Goal: Task Accomplishment & Management: Use online tool/utility

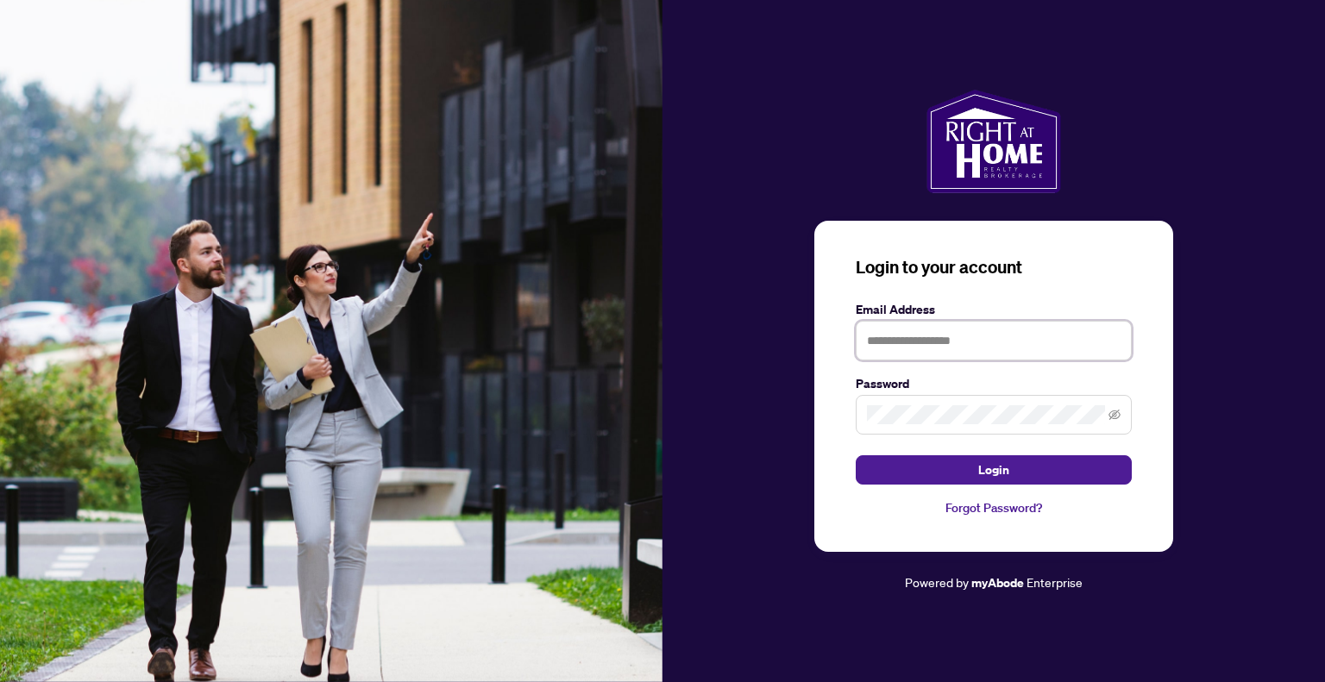
click at [922, 335] on input "text" at bounding box center [994, 341] width 276 height 40
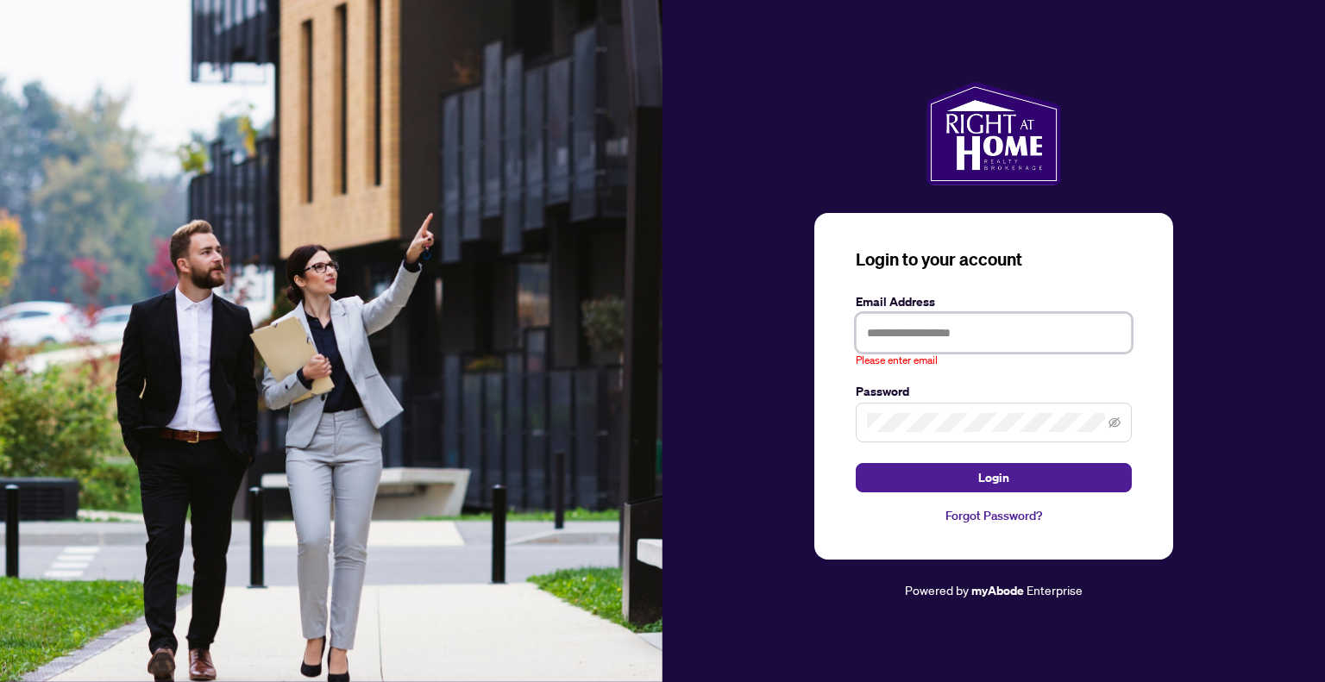
type input "**********"
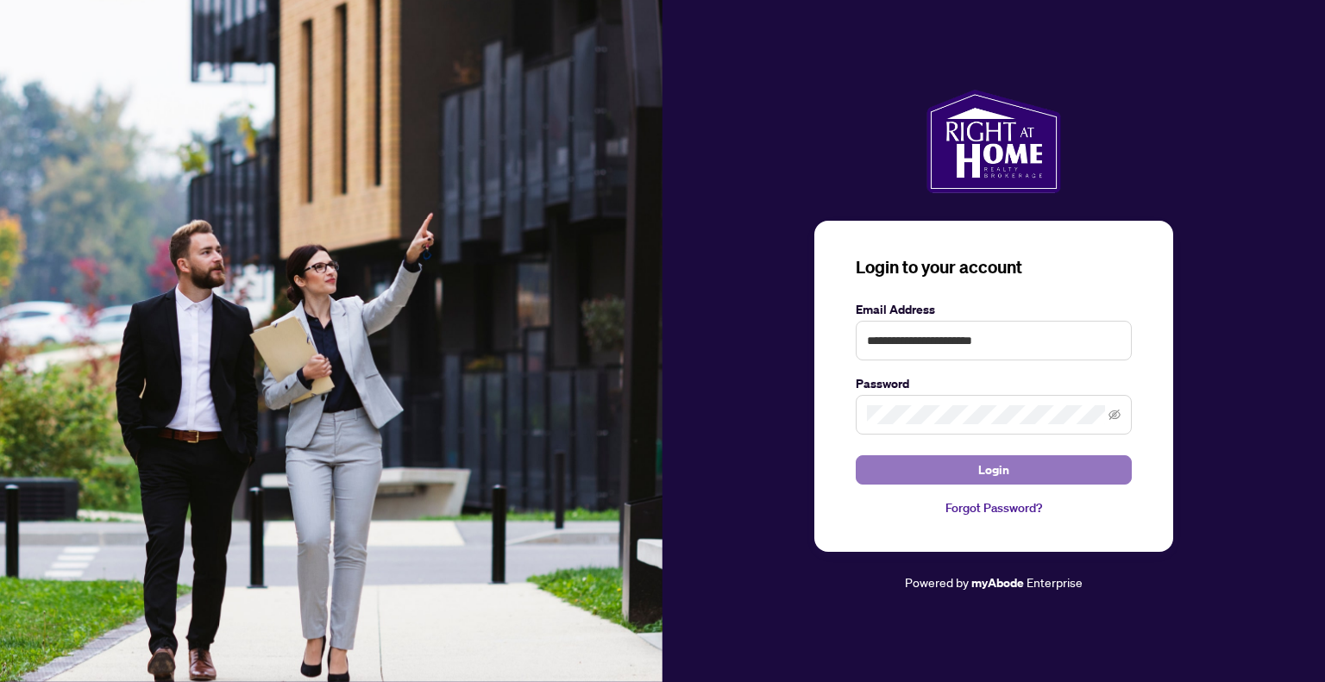
click at [1010, 475] on button "Login" at bounding box center [994, 470] width 276 height 29
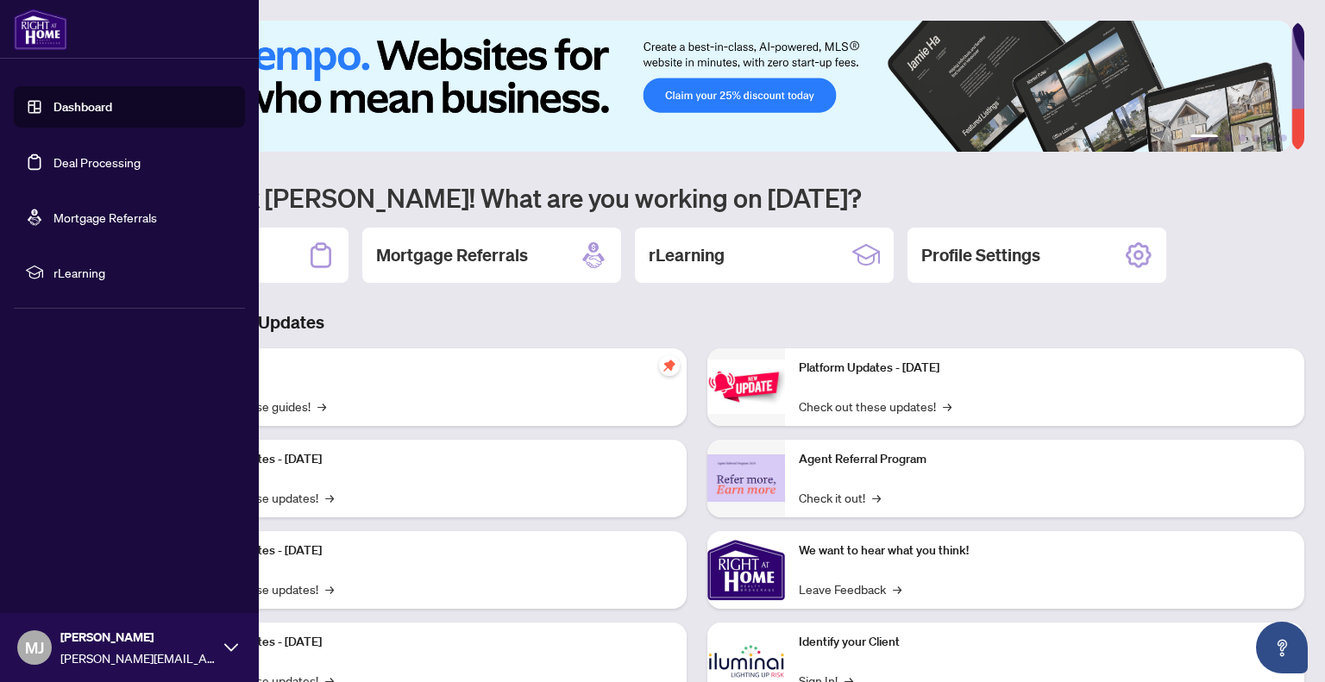
click at [91, 165] on link "Deal Processing" at bounding box center [96, 162] width 87 height 16
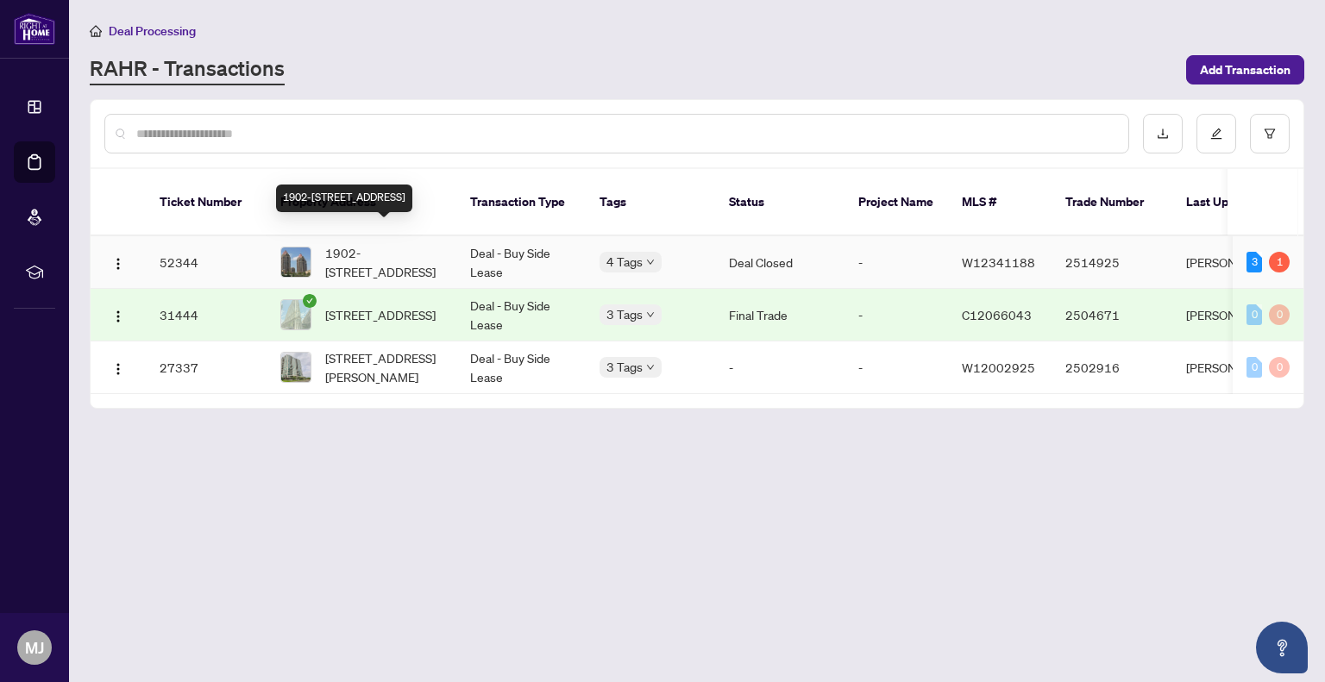
click at [368, 243] on span "1902-[STREET_ADDRESS]" at bounding box center [383, 262] width 117 height 38
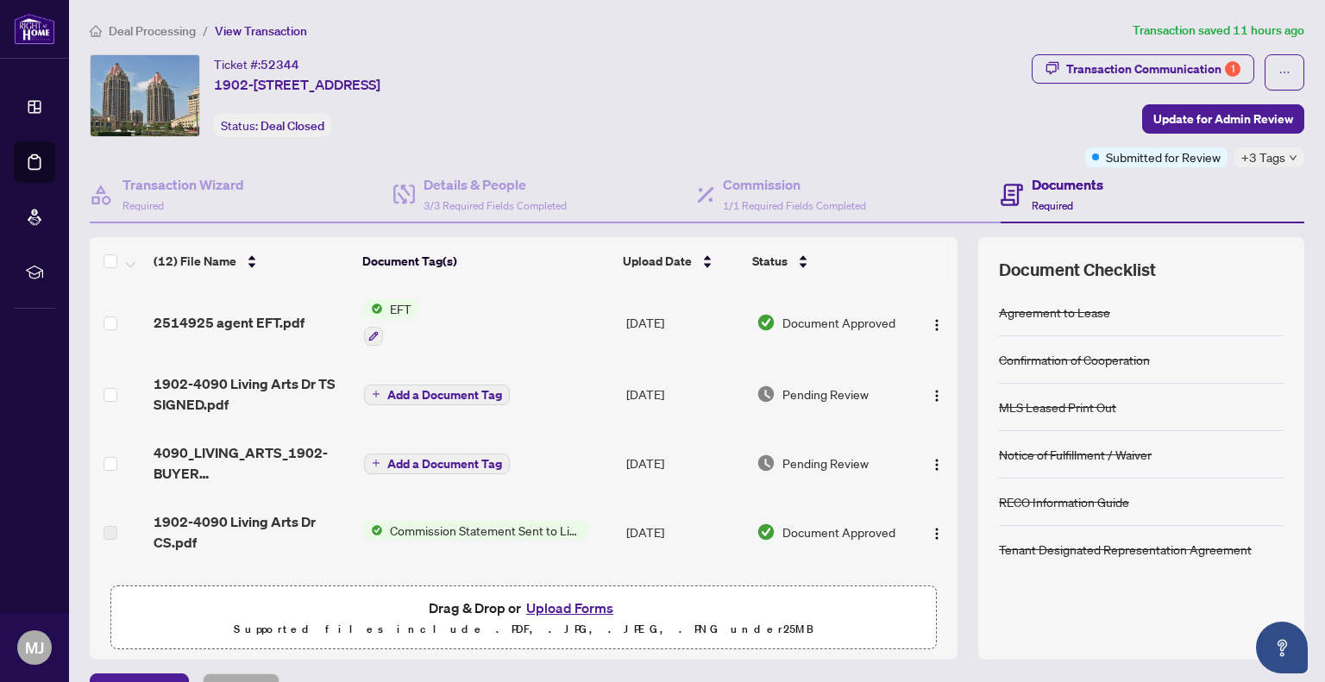
click at [393, 310] on span "EFT" at bounding box center [400, 308] width 35 height 19
click at [328, 393] on span "EFT" at bounding box center [325, 393] width 35 height 19
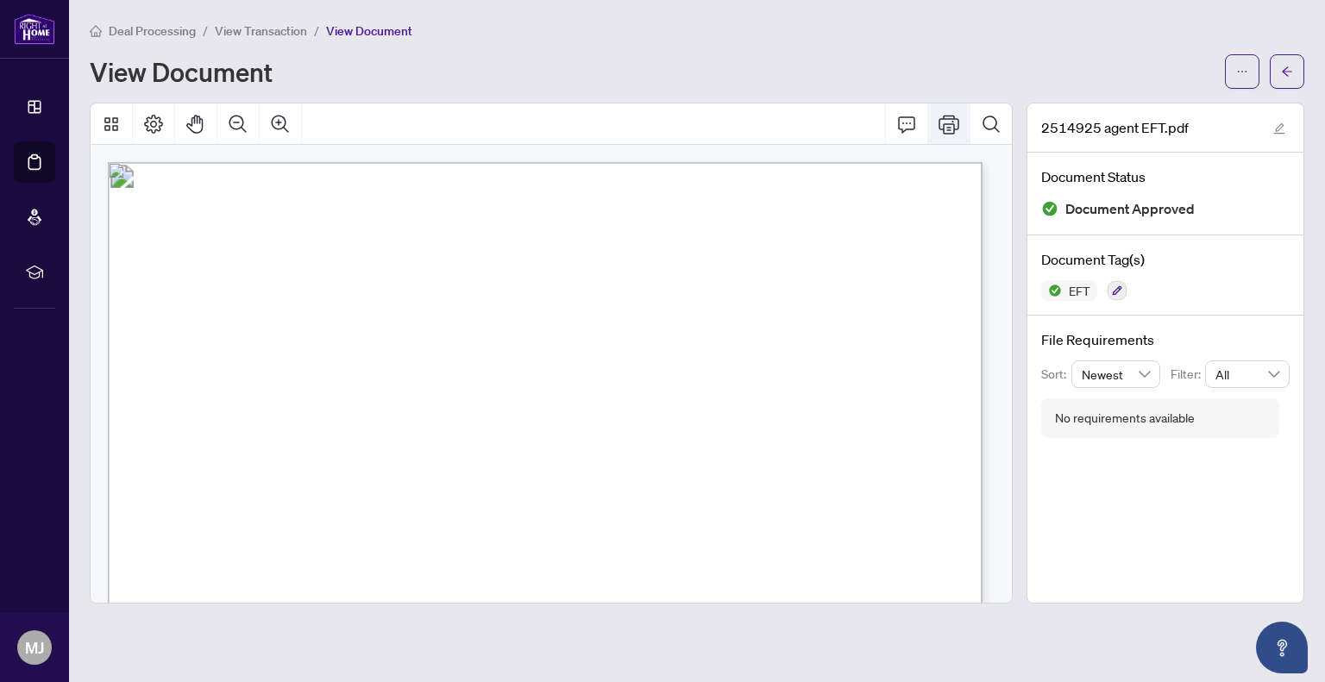
click at [949, 127] on icon "Print" at bounding box center [949, 124] width 21 height 19
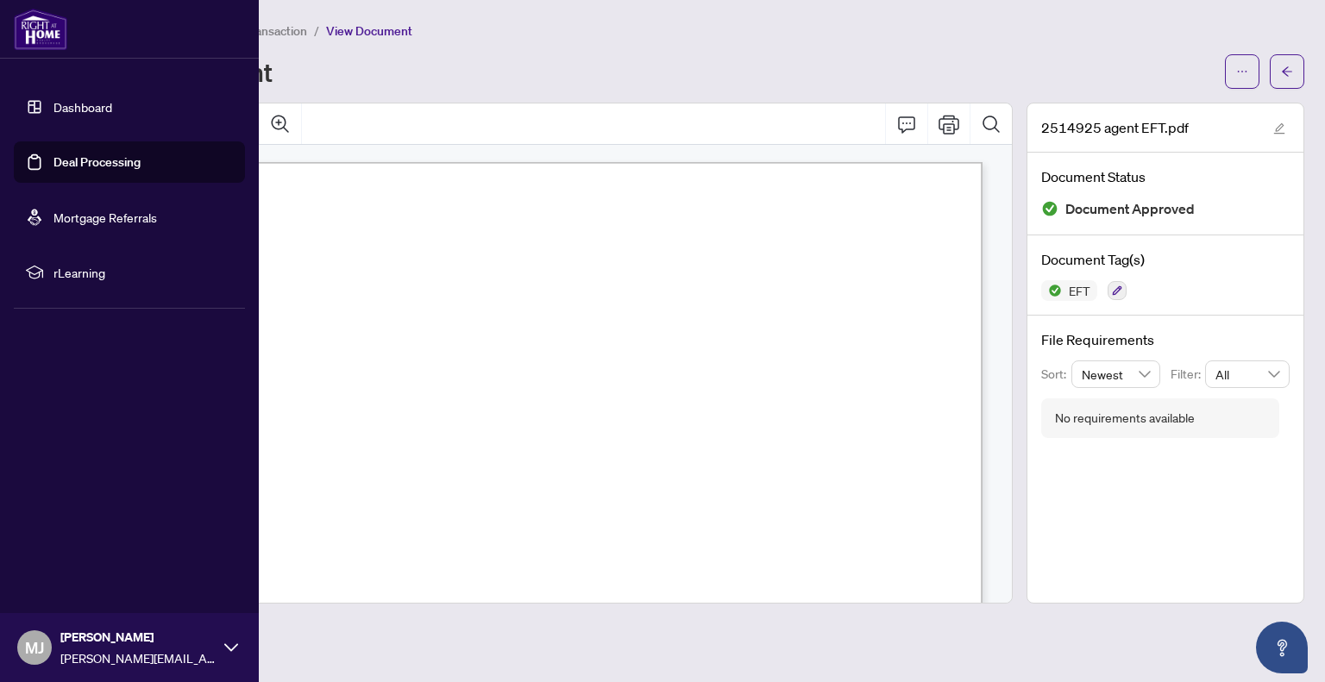
click at [79, 110] on link "Dashboard" at bounding box center [82, 107] width 59 height 16
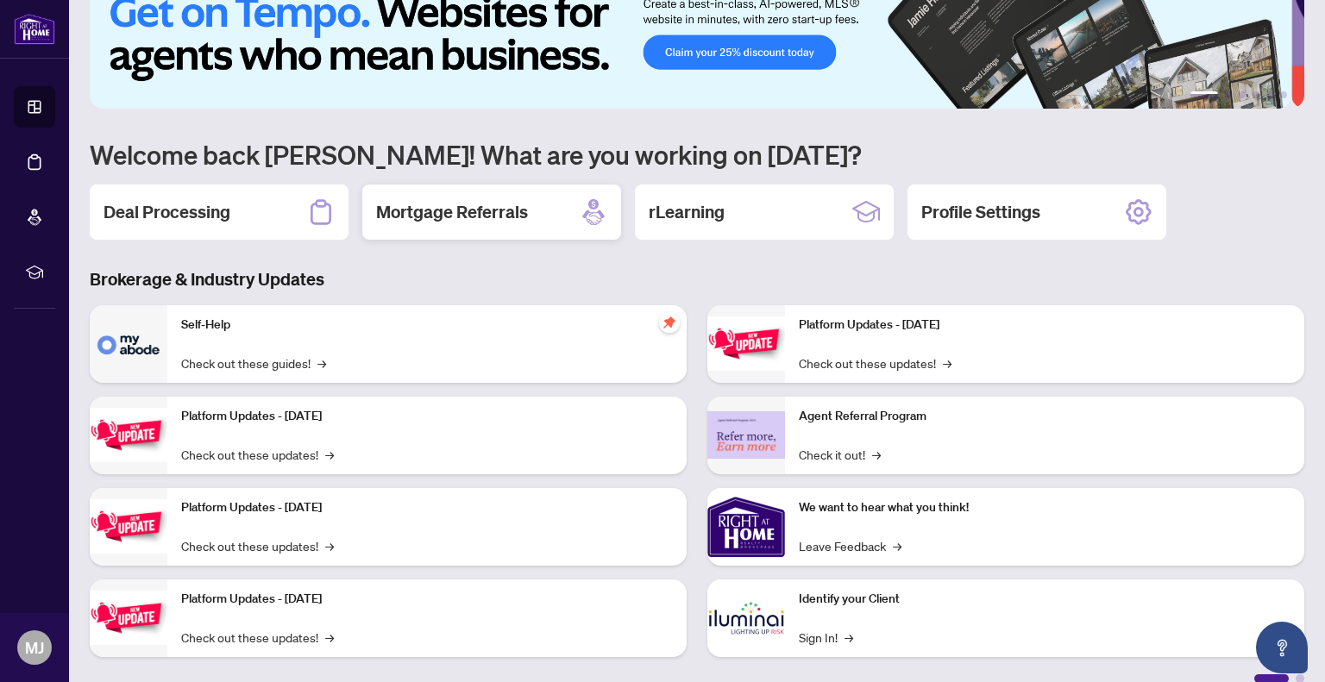
scroll to position [62, 0]
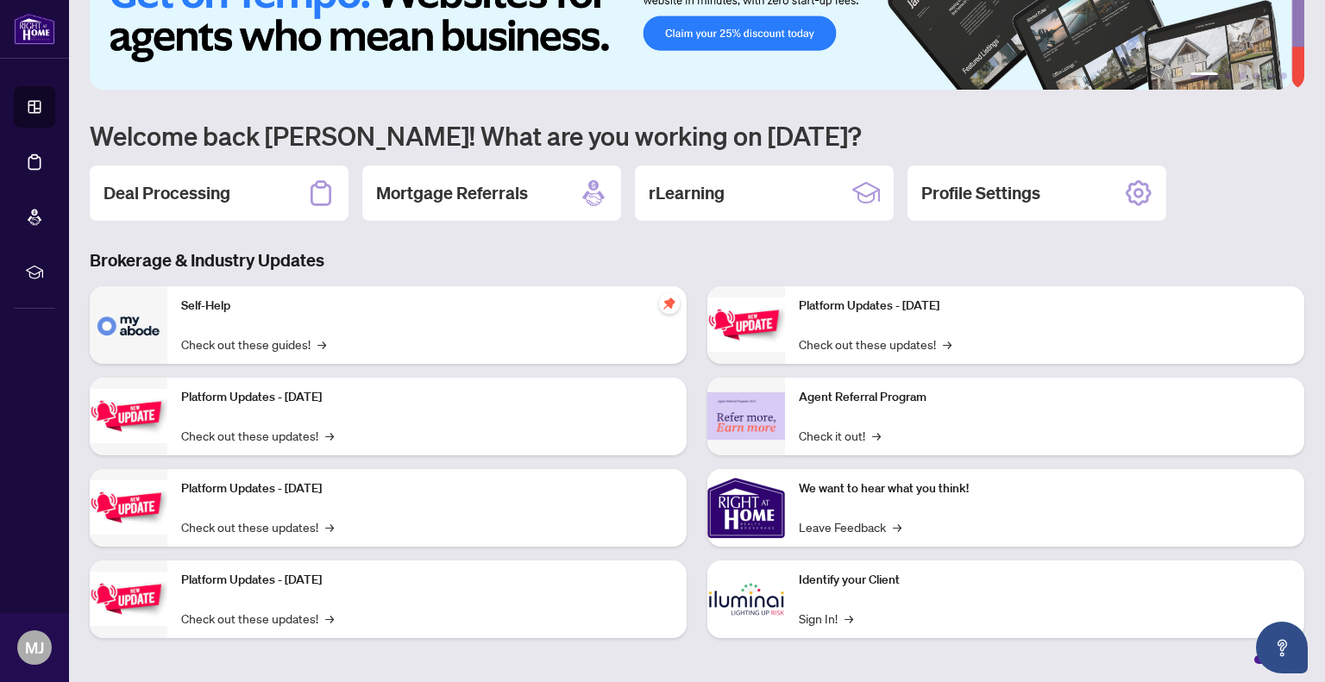
click at [325, 406] on div "Platform Updates - [DATE] Check out these updates! →" at bounding box center [426, 417] width 519 height 78
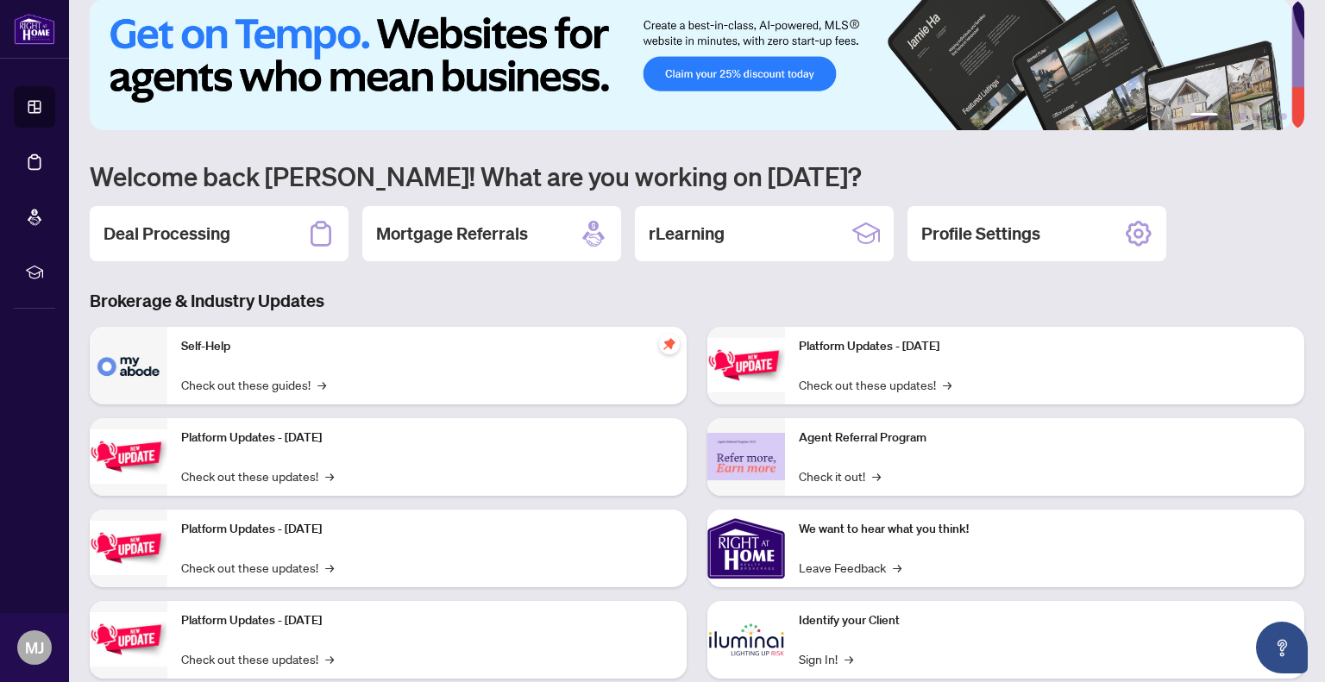
scroll to position [0, 0]
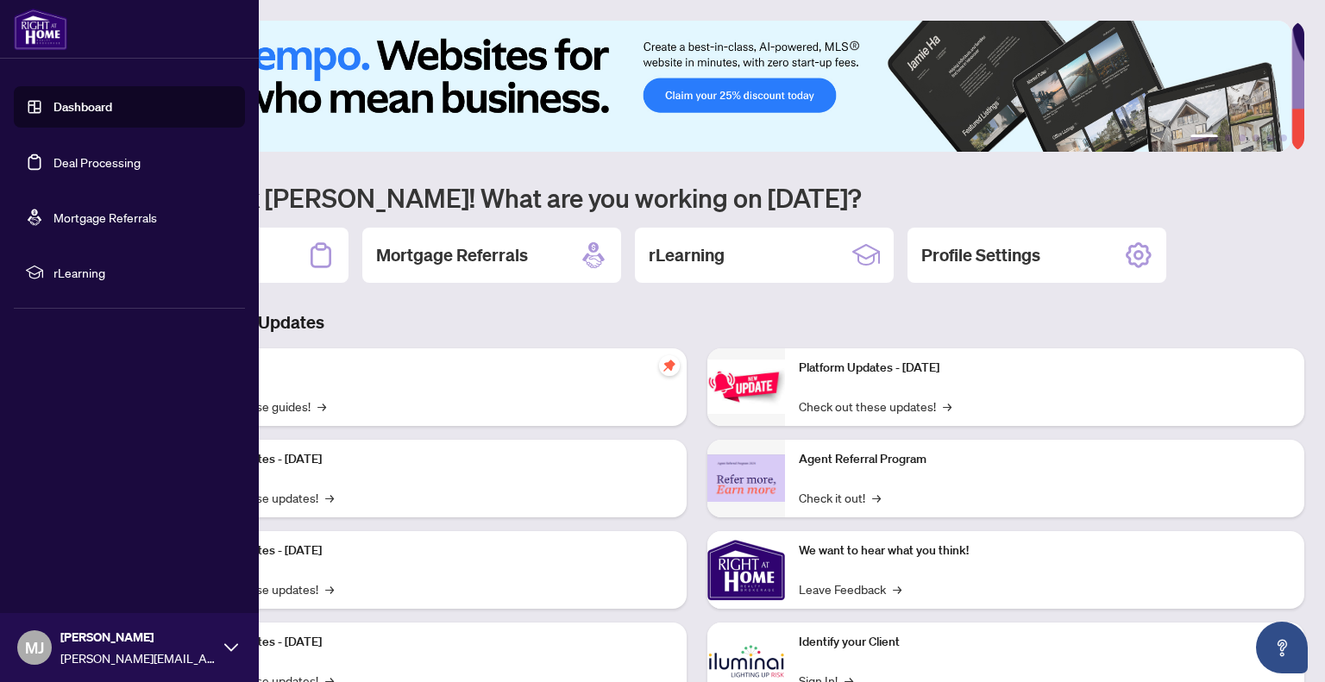
click at [235, 648] on icon at bounding box center [231, 648] width 14 height 8
click at [58, 541] on span "Logout" at bounding box center [69, 545] width 39 height 28
